Goal: Task Accomplishment & Management: Manage account settings

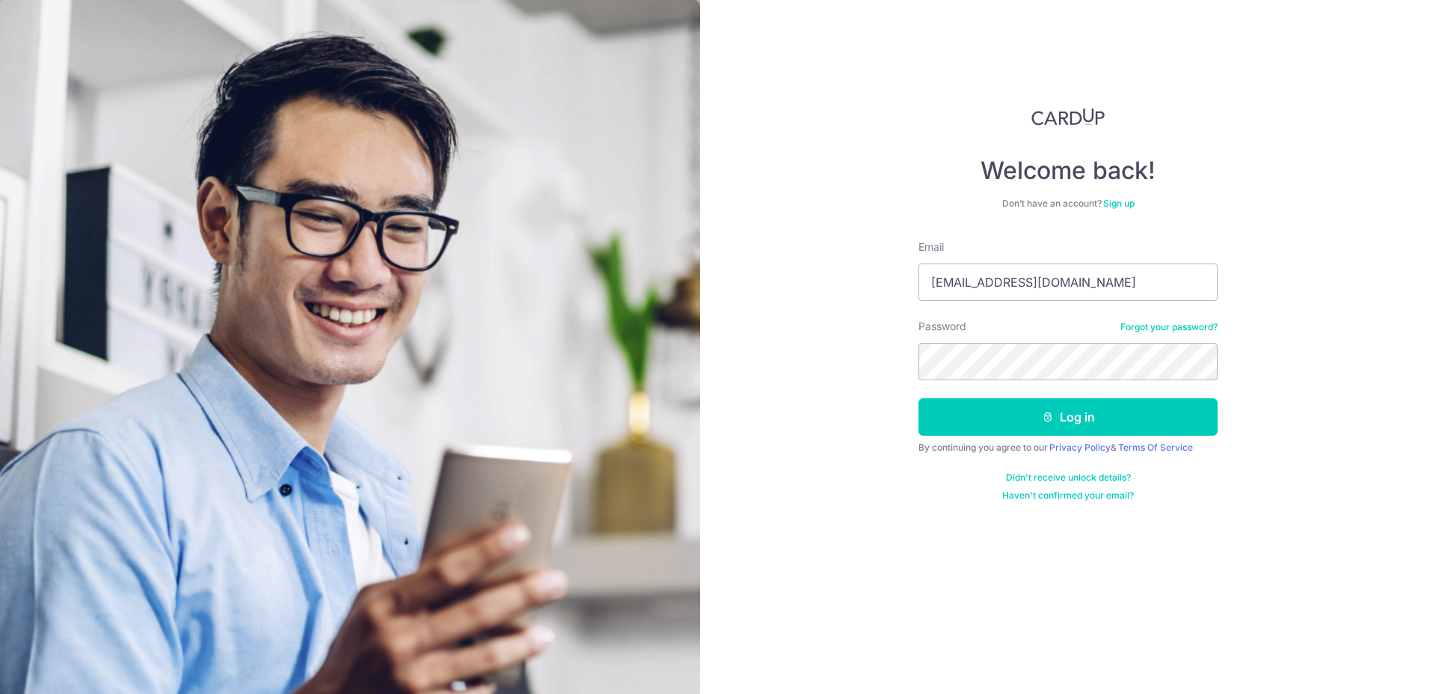
type input "[EMAIL_ADDRESS][DOMAIN_NAME]"
click at [919, 398] on button "Log in" at bounding box center [1068, 416] width 299 height 37
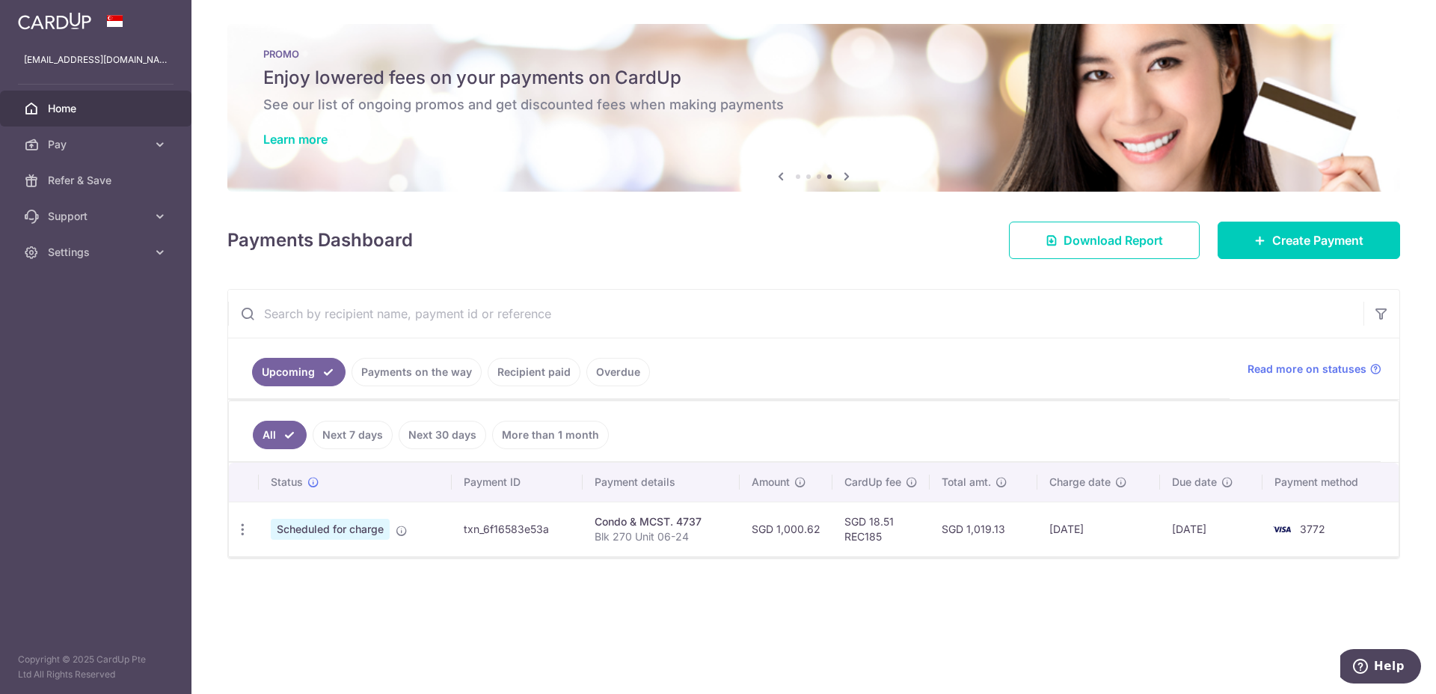
click at [48, 111] on span "Home" at bounding box center [97, 108] width 99 height 15
